Goal: Entertainment & Leisure: Consume media (video, audio)

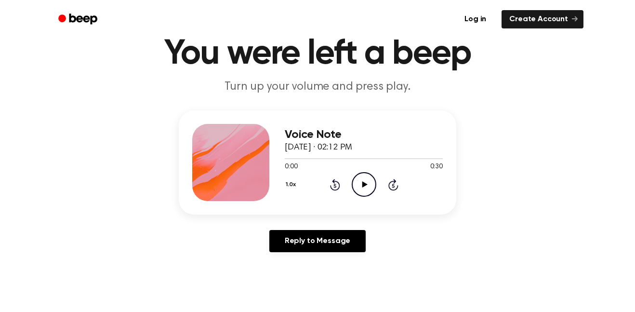
scroll to position [40, 0]
click at [367, 192] on icon "Play Audio" at bounding box center [364, 185] width 25 height 25
click at [358, 183] on icon "Pause Audio" at bounding box center [364, 185] width 25 height 25
click at [358, 189] on icon "Play Audio" at bounding box center [364, 185] width 25 height 25
click at [362, 180] on icon "Pause Audio" at bounding box center [364, 185] width 25 height 25
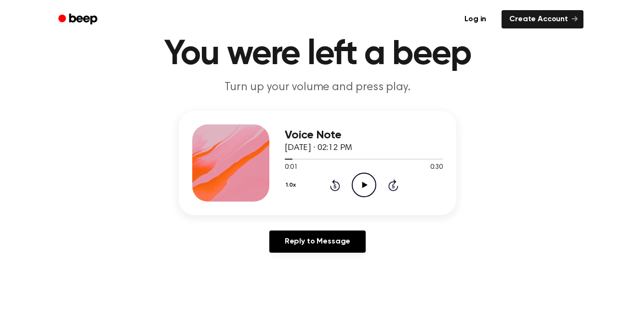
click at [368, 188] on icon "Play Audio" at bounding box center [364, 185] width 25 height 25
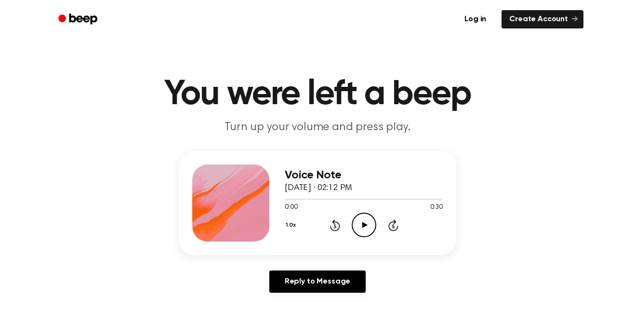
click at [365, 229] on icon "Play Audio" at bounding box center [364, 224] width 25 height 25
click at [358, 222] on icon "Pause Audio" at bounding box center [364, 224] width 25 height 25
click at [369, 229] on icon "Play Audio" at bounding box center [364, 224] width 25 height 25
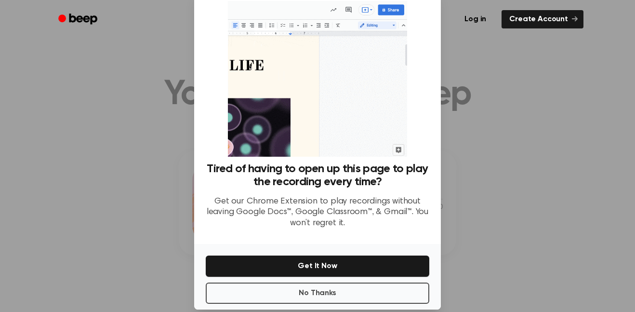
scroll to position [39, 0]
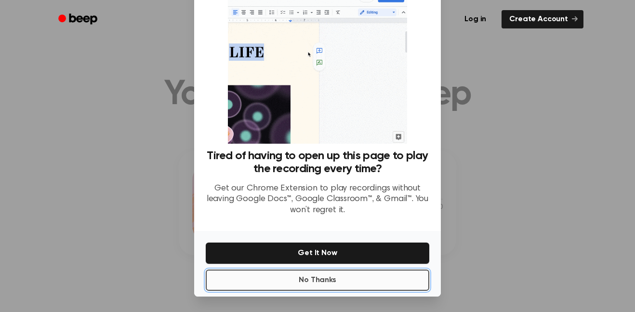
click at [351, 285] on button "No Thanks" at bounding box center [318, 279] width 224 height 21
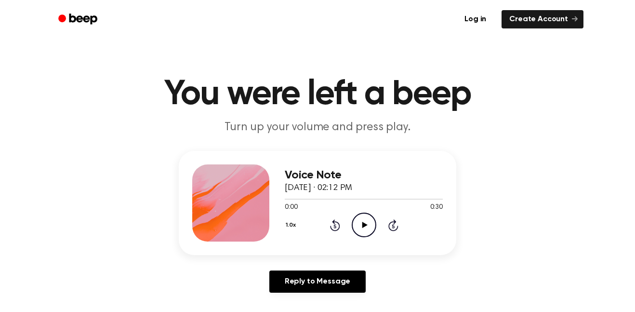
click at [366, 226] on icon "Play Audio" at bounding box center [364, 224] width 25 height 25
